Goal: Task Accomplishment & Management: Manage account settings

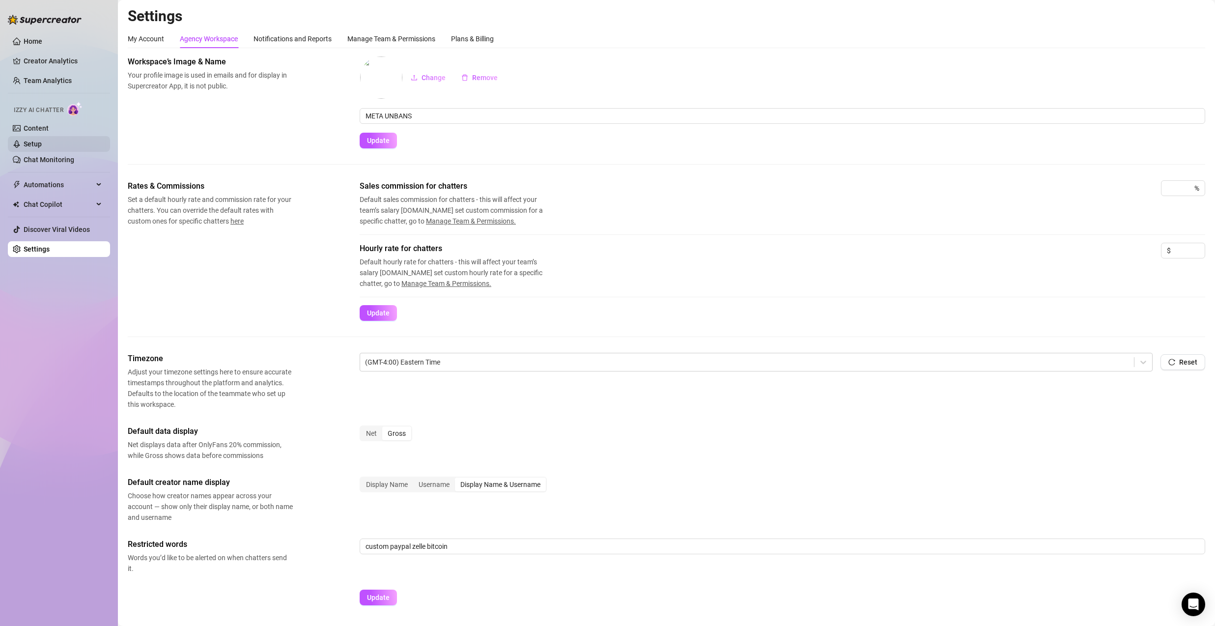
click at [42, 144] on link "Setup" at bounding box center [33, 144] width 18 height 8
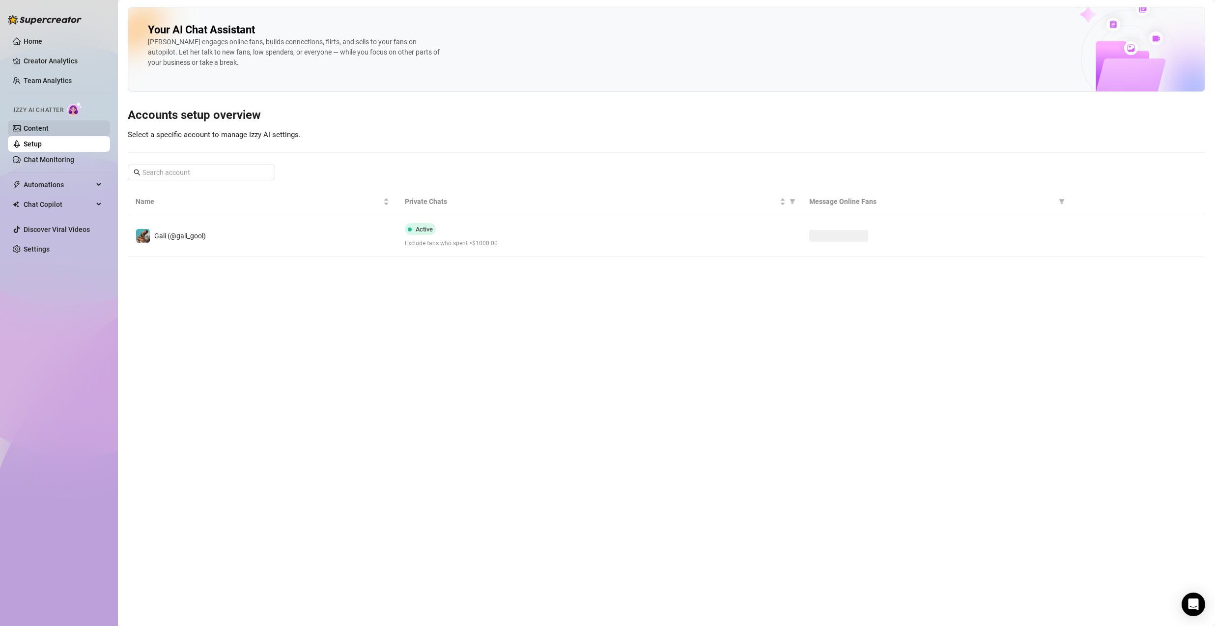
click at [49, 132] on link "Content" at bounding box center [36, 128] width 25 height 8
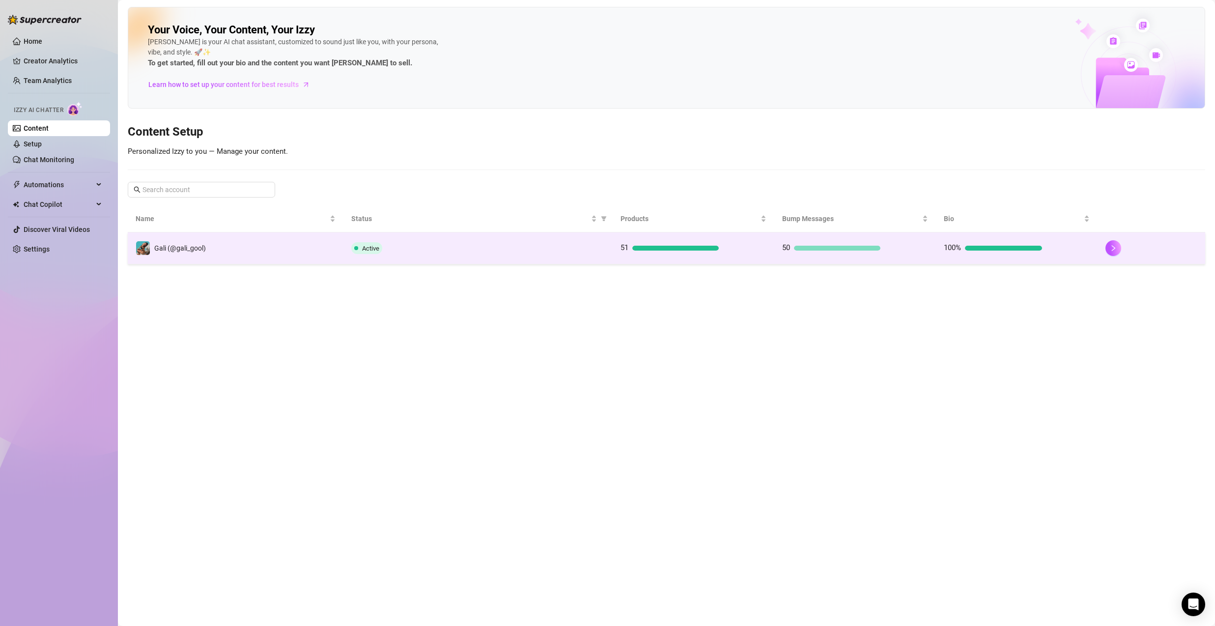
click at [228, 248] on td "Gali (@gali_gool)" at bounding box center [236, 248] width 216 height 32
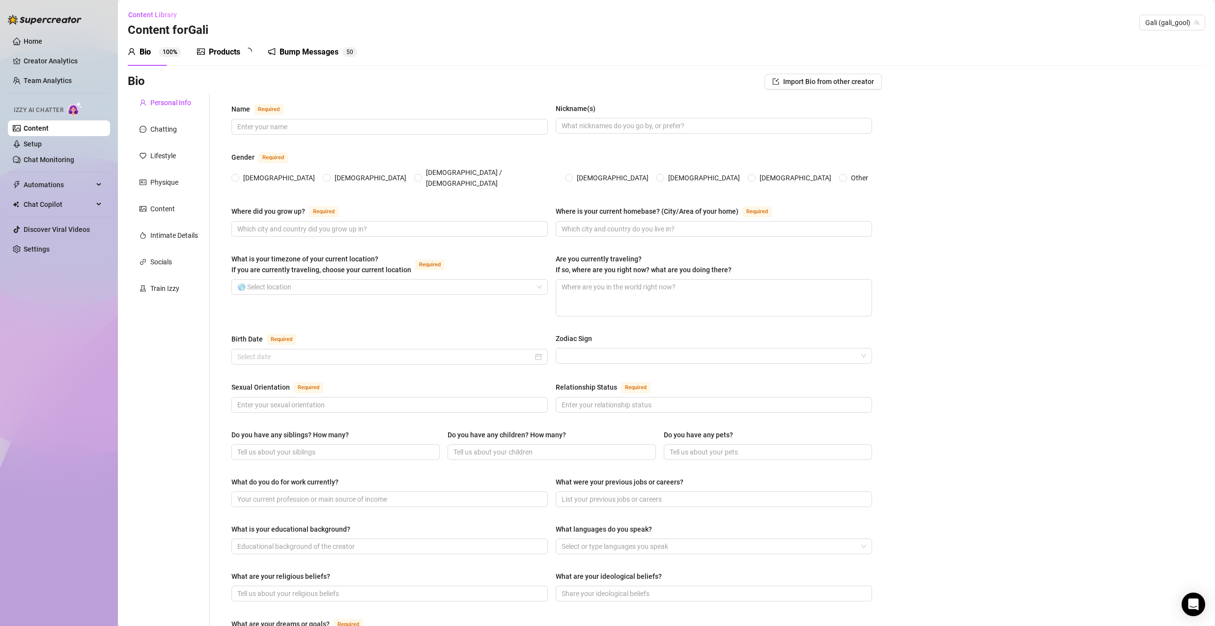
click at [217, 56] on div "Products" at bounding box center [224, 52] width 31 height 12
click at [218, 53] on div "Products" at bounding box center [224, 52] width 31 height 12
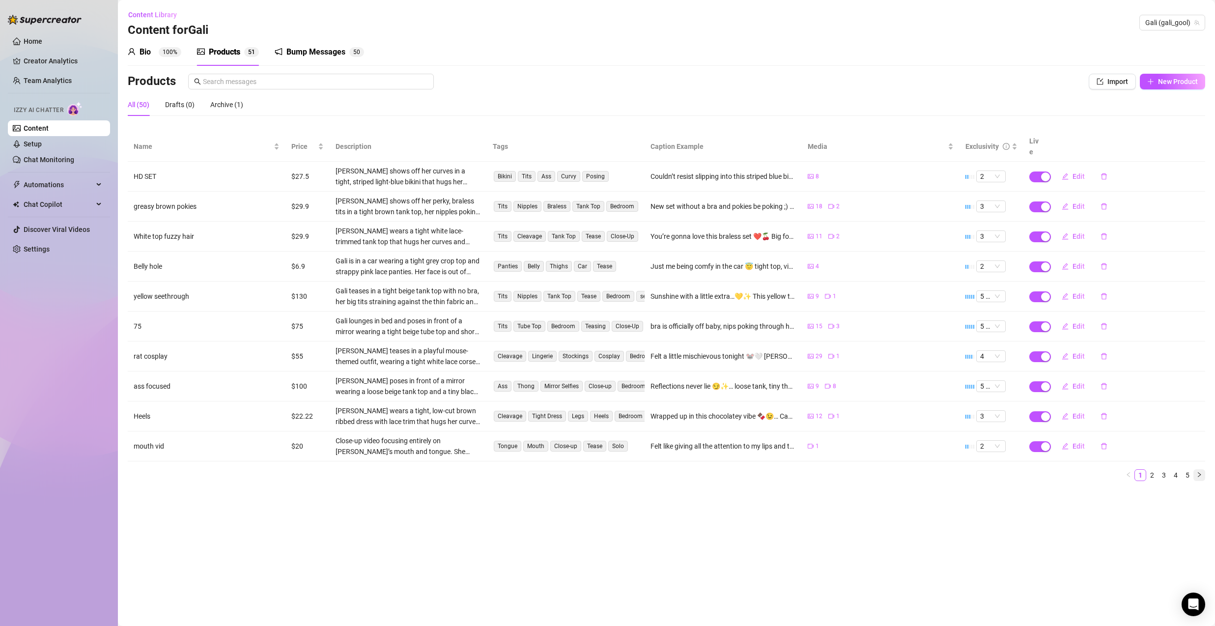
click at [1203, 469] on button "button" at bounding box center [1199, 475] width 12 height 12
